Goal: Task Accomplishment & Management: Manage account settings

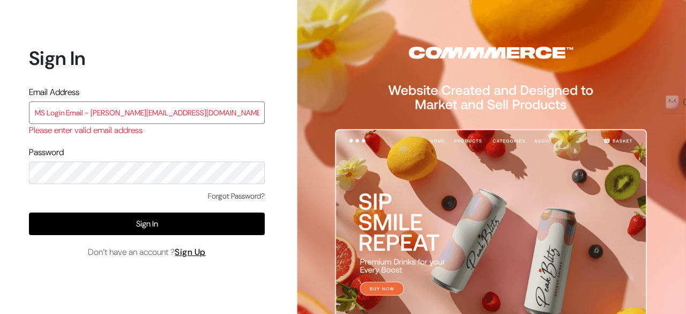
click at [202, 116] on input "MS Login Email - lokesh@yourdesignstore.in" at bounding box center [147, 112] width 236 height 23
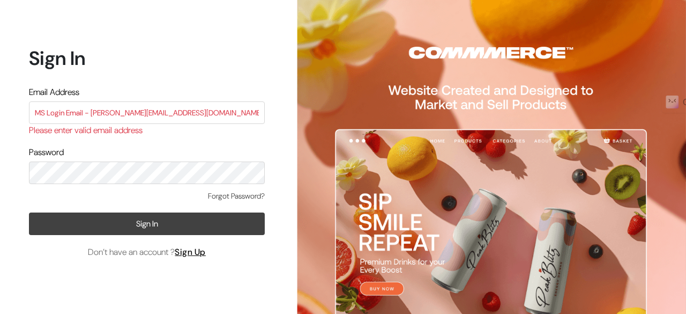
click at [137, 223] on button "Sign In" at bounding box center [147, 223] width 236 height 23
click at [148, 226] on button "Sign In" at bounding box center [147, 223] width 236 height 23
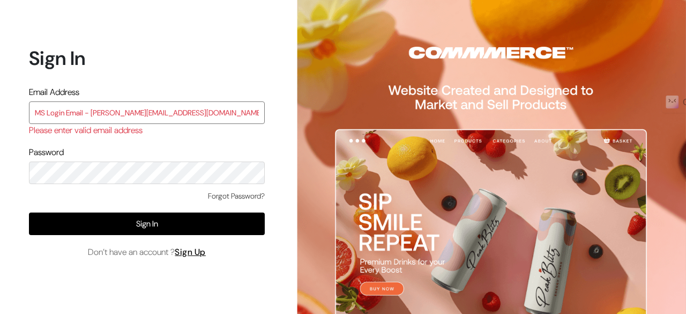
click at [203, 110] on input "MS Login Email - lokesh@yourdesignstore.in" at bounding box center [147, 112] width 236 height 23
type input "M"
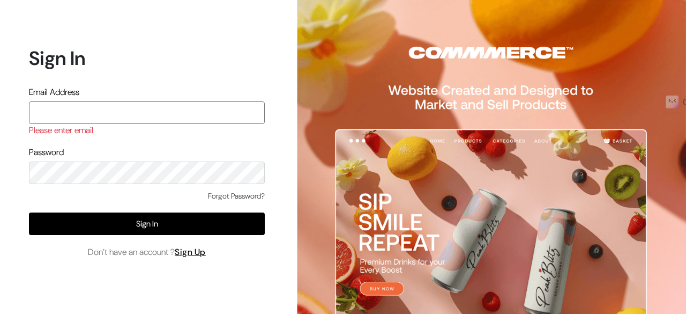
paste input "lokesh@yourdesignstore.in"
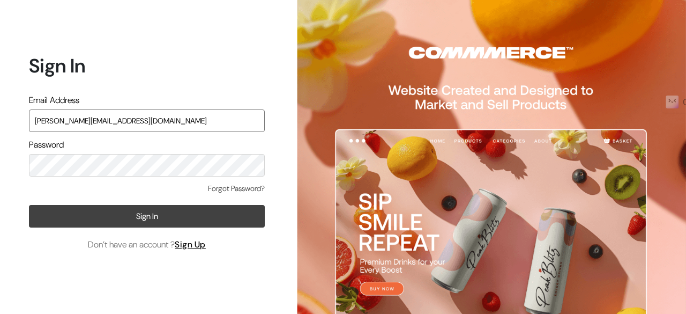
type input "lokesh@yourdesignstore.in"
click at [90, 213] on button "Sign In" at bounding box center [147, 216] width 236 height 23
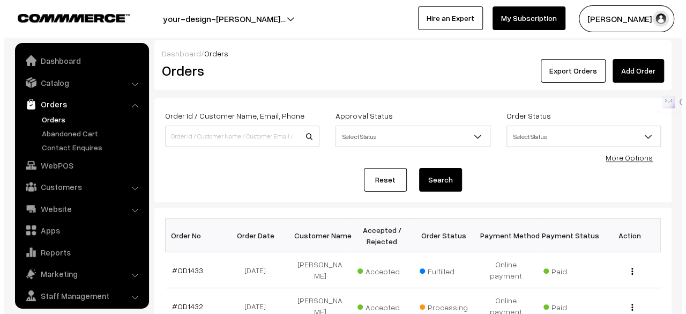
scroll to position [28, 0]
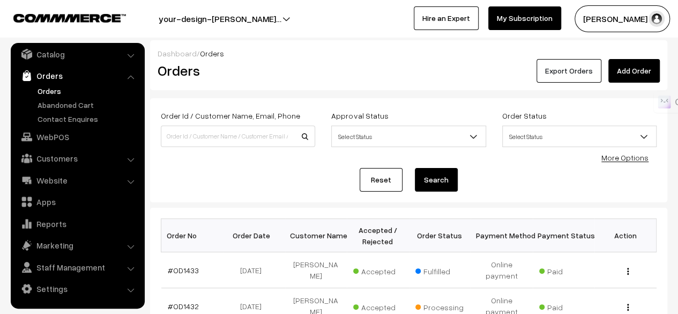
click at [578, 71] on button "Export Orders" at bounding box center [569, 71] width 65 height 24
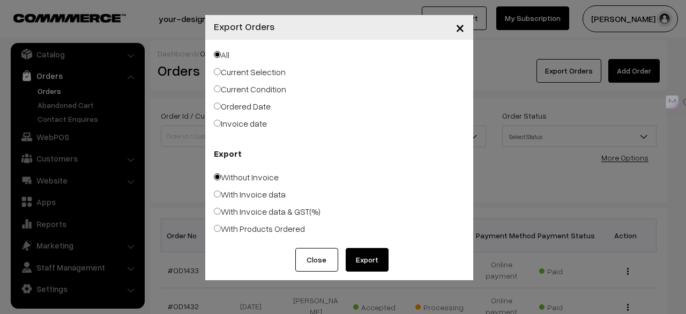
click at [214, 122] on input "Invoice date" at bounding box center [217, 123] width 7 height 7
radio input "true"
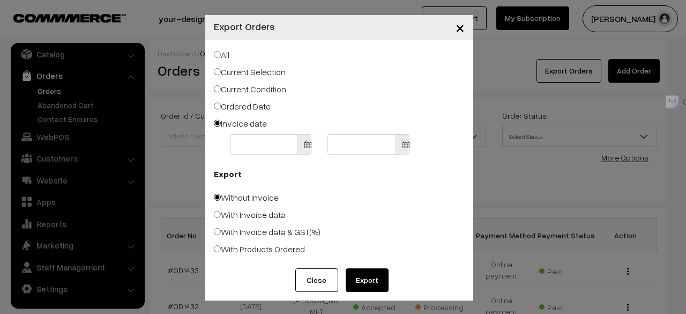
click at [214, 232] on input "With Invoice data & GST(%)" at bounding box center [217, 231] width 7 height 7
radio input "true"
click at [304, 142] on icon at bounding box center [307, 144] width 7 height 8
click at [304, 146] on icon at bounding box center [307, 144] width 7 height 8
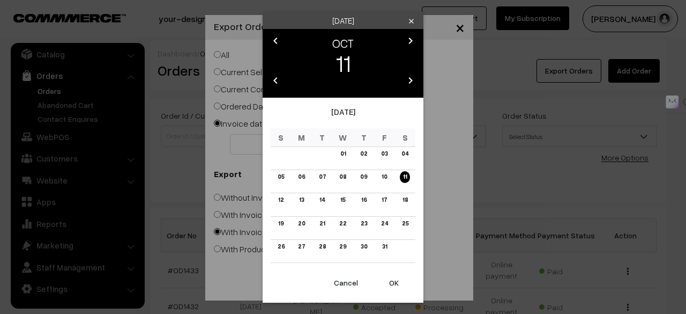
click at [327, 106] on div "October 2025" at bounding box center [343, 117] width 145 height 23
click at [277, 42] on icon "chevron_left" at bounding box center [275, 40] width 13 height 13
click at [302, 156] on link "01" at bounding box center [302, 153] width 12 height 11
click at [319, 249] on link "30" at bounding box center [322, 246] width 13 height 11
click at [392, 282] on button "OK" at bounding box center [394, 283] width 43 height 24
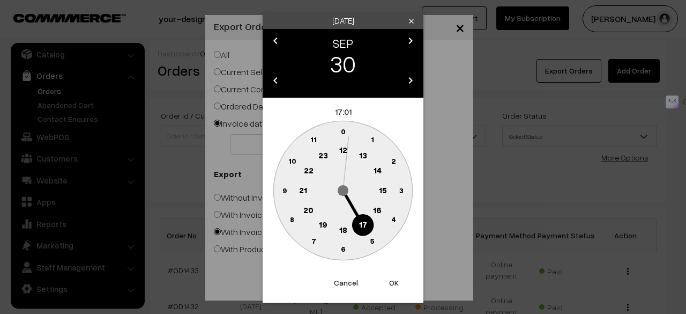
click at [388, 280] on button "OK" at bounding box center [394, 283] width 43 height 24
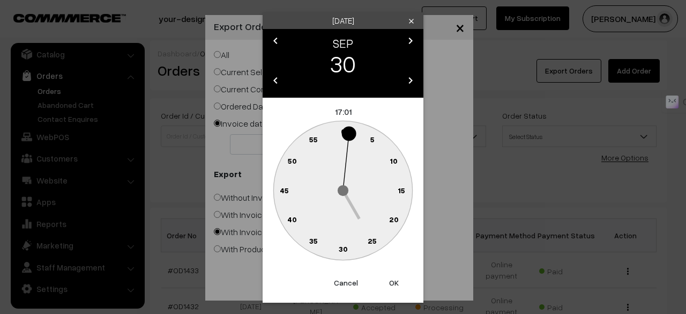
click at [388, 280] on button "OK" at bounding box center [394, 283] width 43 height 24
type input "30-09-2025"
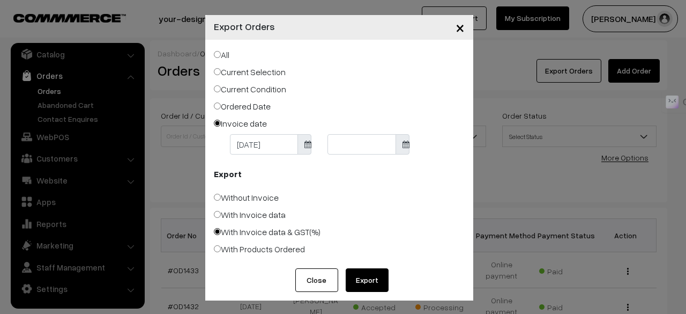
click at [304, 144] on icon at bounding box center [307, 144] width 7 height 8
click at [304, 147] on icon at bounding box center [307, 144] width 7 height 8
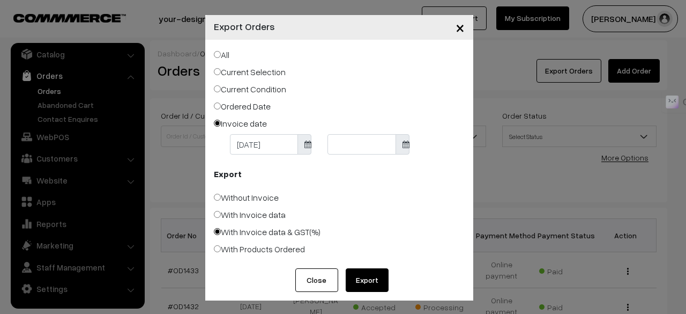
click at [304, 147] on icon at bounding box center [307, 144] width 7 height 8
click at [304, 143] on icon at bounding box center [307, 144] width 7 height 8
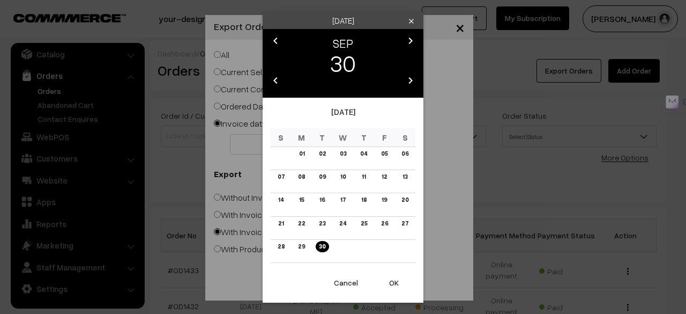
click at [252, 147] on div "Tuesday clear chevron_left SEP chevron_right 30 chevron_left 2025 chevron_right…" at bounding box center [343, 157] width 686 height 314
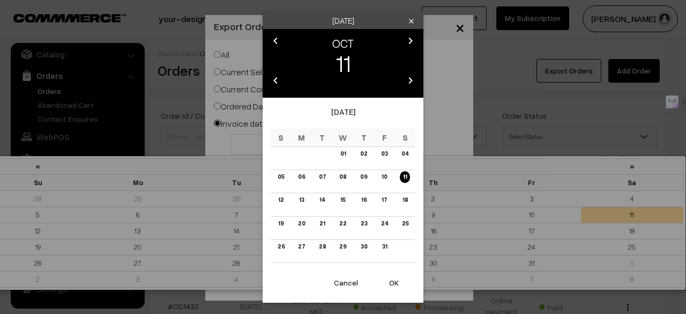
click at [274, 41] on icon "chevron_left" at bounding box center [275, 40] width 13 height 13
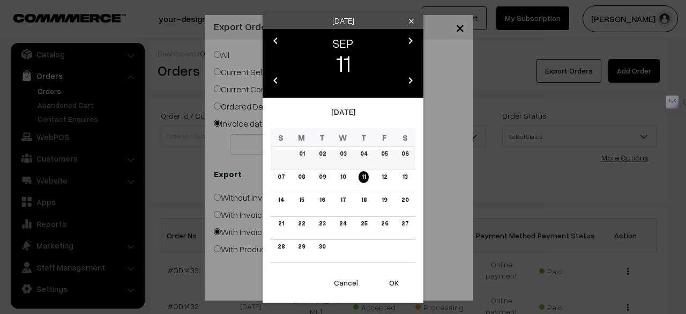
click at [304, 153] on link "01" at bounding box center [302, 153] width 12 height 11
click at [396, 287] on button "OK" at bounding box center [394, 283] width 43 height 24
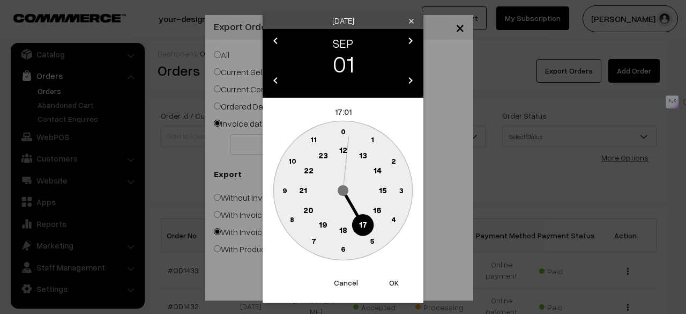
click at [396, 287] on button "OK" at bounding box center [394, 283] width 43 height 24
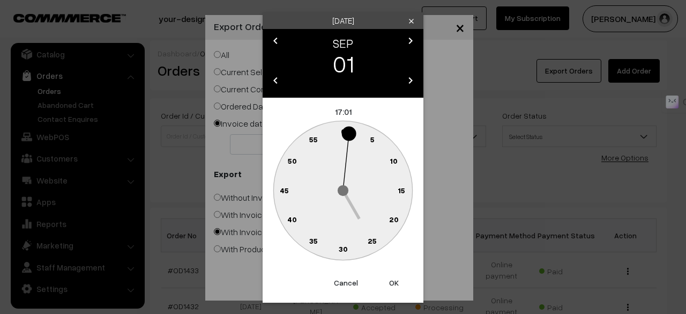
click at [396, 287] on button "OK" at bounding box center [394, 283] width 43 height 24
type input "01-09-2025"
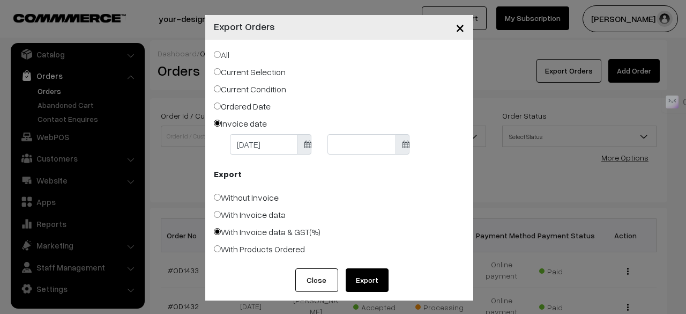
click at [396, 144] on span at bounding box center [403, 144] width 14 height 20
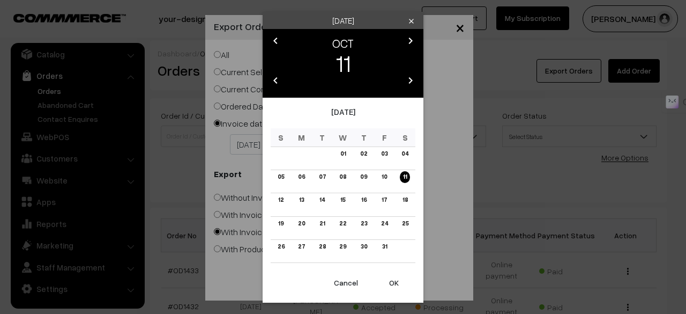
click at [281, 43] on icon "chevron_left" at bounding box center [275, 40] width 13 height 13
click at [326, 246] on link "30" at bounding box center [322, 246] width 13 height 11
click at [392, 281] on button "OK" at bounding box center [394, 283] width 43 height 24
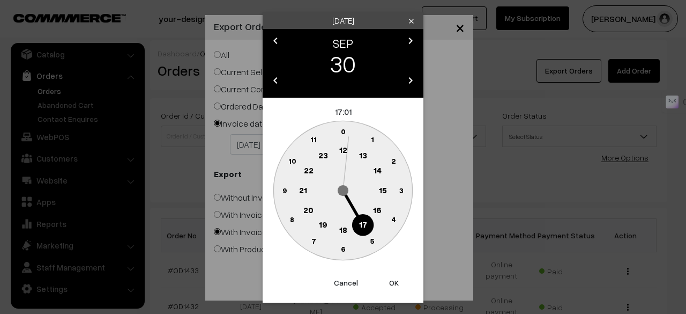
click at [392, 281] on button "OK" at bounding box center [394, 283] width 43 height 24
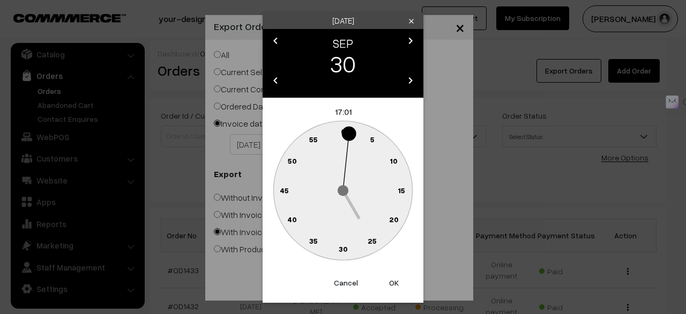
click at [392, 281] on button "OK" at bounding box center [394, 283] width 43 height 24
type input "30-09-2025"
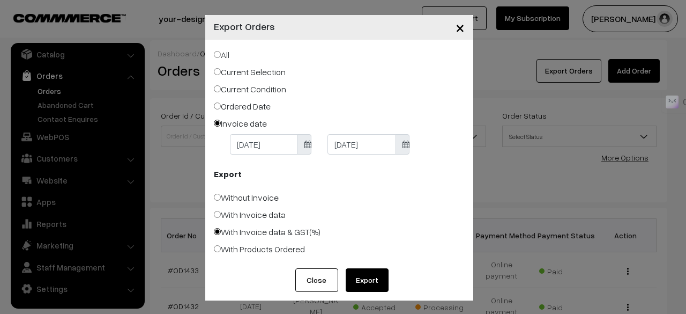
click at [351, 275] on button "Export" at bounding box center [367, 280] width 43 height 24
